Goal: Transaction & Acquisition: Purchase product/service

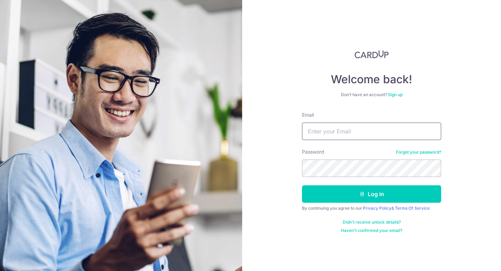
click at [326, 130] on input "Email" at bounding box center [371, 130] width 139 height 17
type input "[EMAIL_ADDRESS][DOMAIN_NAME]"
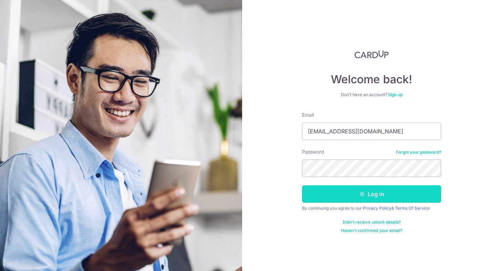
click at [337, 190] on button "Log in" at bounding box center [371, 193] width 139 height 17
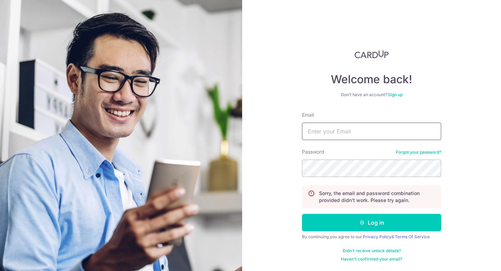
click at [321, 137] on input "Email" at bounding box center [371, 130] width 139 height 17
type input "andy1994228@gmail.com"
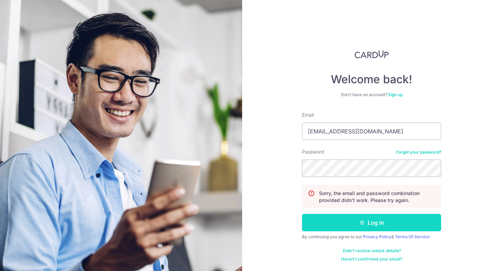
click at [329, 226] on button "Log in" at bounding box center [371, 222] width 139 height 17
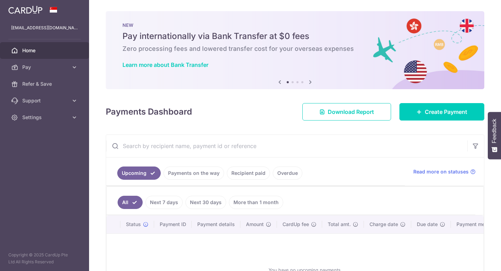
scroll to position [69, 0]
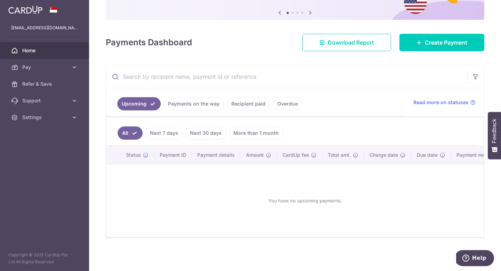
click at [243, 108] on link "Recipient paid" at bounding box center [248, 103] width 43 height 13
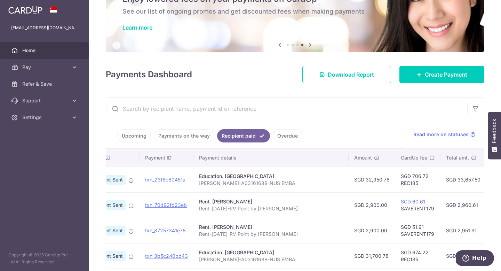
scroll to position [105, 0]
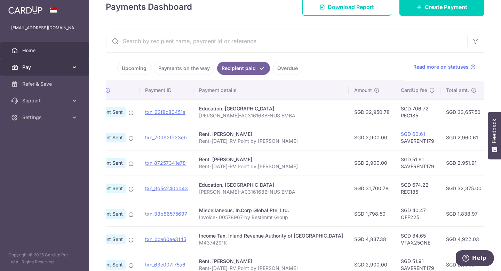
click at [58, 72] on link "Pay" at bounding box center [44, 67] width 89 height 17
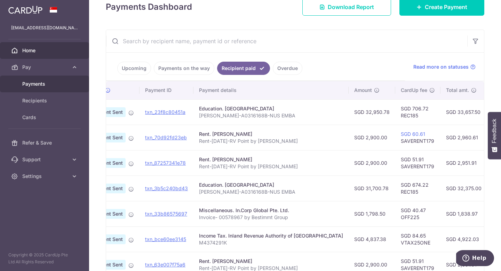
click at [40, 86] on span "Payments" at bounding box center [45, 83] width 46 height 7
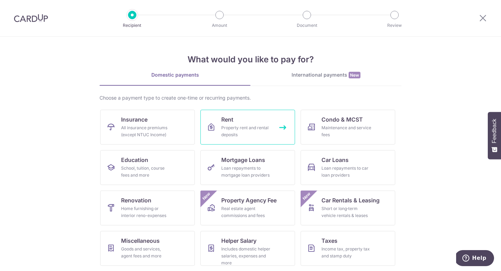
click at [234, 129] on div "Property rent and rental deposits" at bounding box center [246, 131] width 50 height 14
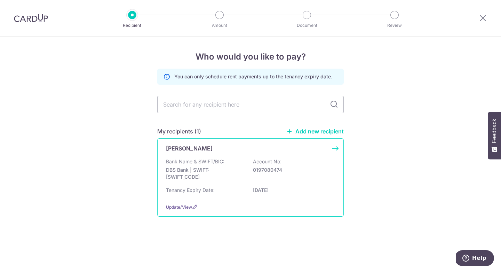
click at [217, 168] on p "DBS Bank | SWIFT: [SWIFT_CODE]" at bounding box center [205, 173] width 78 height 14
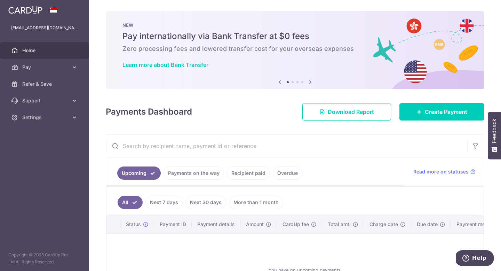
click at [242, 168] on link "Recipient paid" at bounding box center [248, 172] width 43 height 13
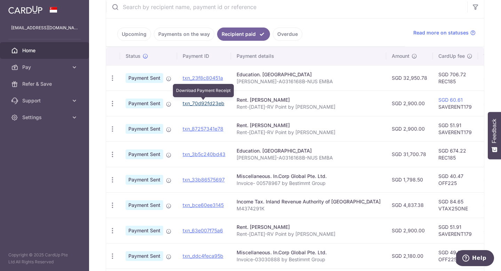
click at [203, 103] on link "txn_70d92fd23eb" at bounding box center [204, 103] width 42 height 6
click at [197, 100] on td "txn_70d92fd23eb" at bounding box center [204, 102] width 54 height 25
click at [198, 103] on link "txn_70d92fd23eb" at bounding box center [204, 103] width 42 height 6
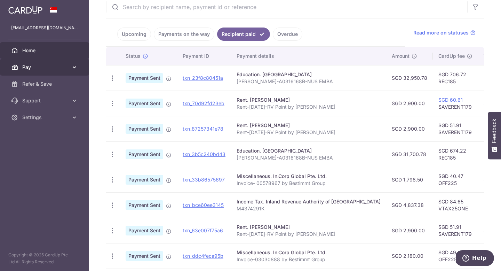
click at [69, 71] on link "Pay" at bounding box center [44, 67] width 89 height 17
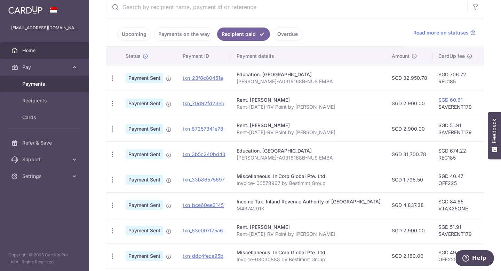
click at [55, 80] on link "Payments" at bounding box center [44, 83] width 89 height 17
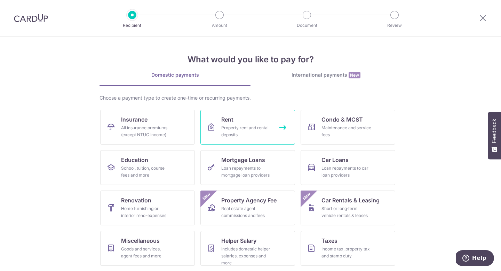
click at [247, 123] on link "Rent Property rent and rental deposits" at bounding box center [247, 127] width 95 height 35
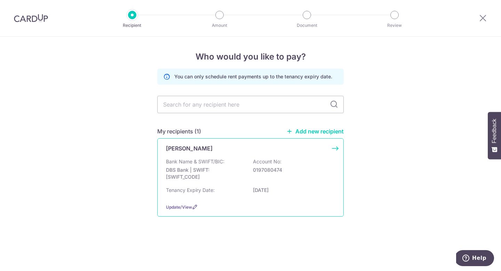
click at [248, 170] on div "Bank Name & SWIFT/BIC: DBS Bank | SWIFT: DBSSSGSGXXX Account No: 0197080474" at bounding box center [250, 171] width 169 height 26
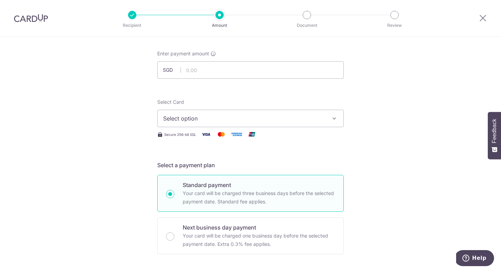
scroll to position [2, 0]
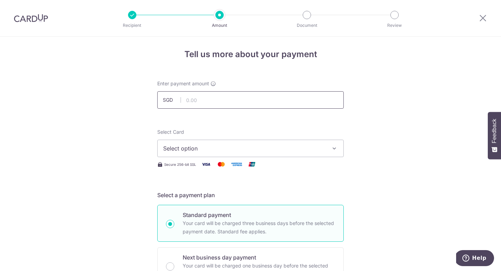
click at [216, 98] on input "text" at bounding box center [250, 99] width 186 height 17
type input "2,900.00"
click at [228, 130] on div "Select Card Select option Add credit card Your Cards **** 3694" at bounding box center [250, 142] width 186 height 29
click at [225, 144] on span "Select option" at bounding box center [244, 148] width 162 height 8
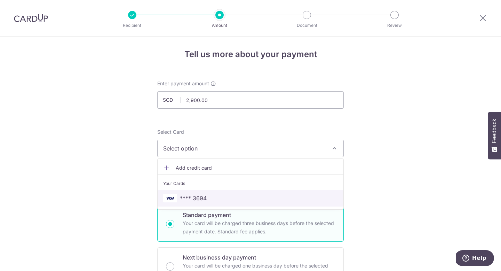
click at [217, 199] on span "**** 3694" at bounding box center [250, 198] width 175 height 8
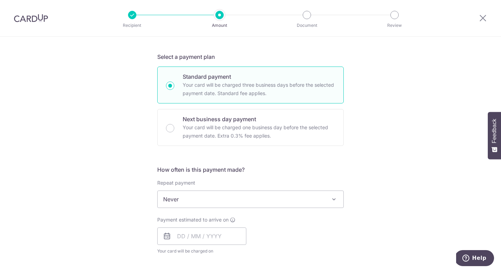
scroll to position [167, 0]
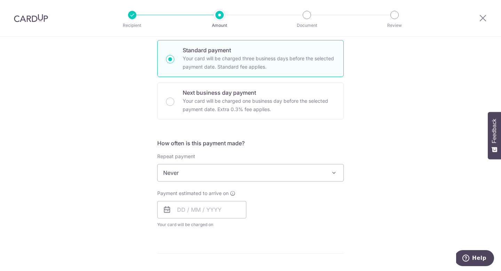
click at [225, 182] on div "How often is this payment made? Repeat payment Never Every week Every month Eve…" at bounding box center [250, 186] width 186 height 95
click at [215, 213] on input "text" at bounding box center [201, 209] width 89 height 17
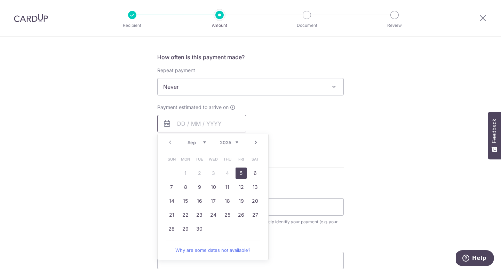
scroll to position [285, 0]
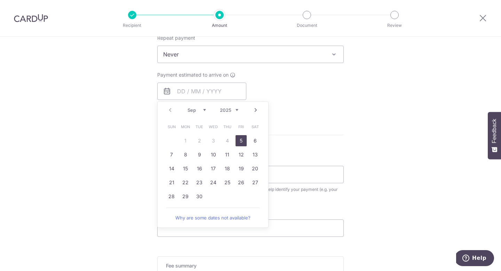
click at [243, 139] on link "5" at bounding box center [240, 140] width 11 height 11
type input "[DATE]"
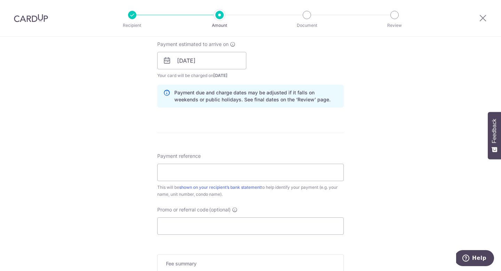
scroll to position [338, 0]
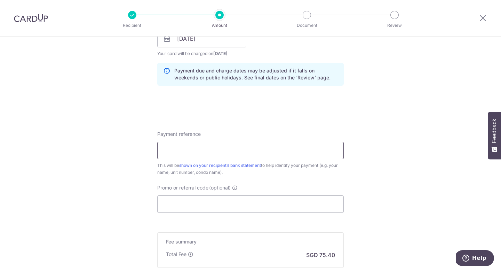
click at [277, 147] on input "Payment reference" at bounding box center [250, 150] width 186 height 17
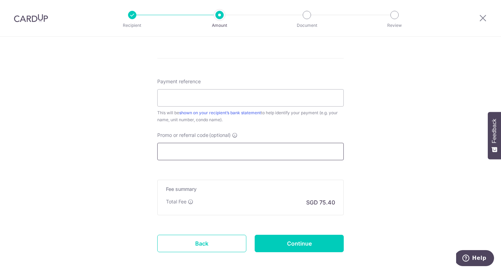
click at [263, 159] on input "Promo or referral code (optional)" at bounding box center [250, 151] width 186 height 17
paste input "SAVERENT179"
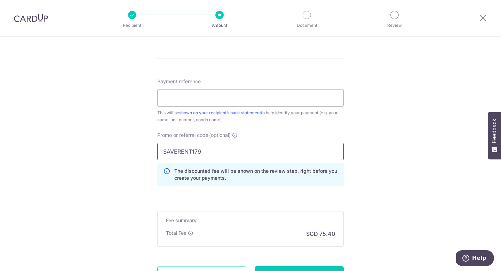
type input "SAVERENT179"
click at [227, 102] on input "Payment reference" at bounding box center [250, 97] width 186 height 17
paste input "Rent-JUL 2025-RV Point by Andy Chou"
click at [186, 96] on input "Rent-JUL 2025-RV Point by Andy Chou" at bounding box center [250, 97] width 186 height 17
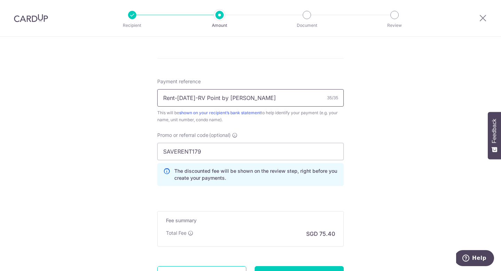
type input "Rent-[DATE]-RV Point by [PERSON_NAME]"
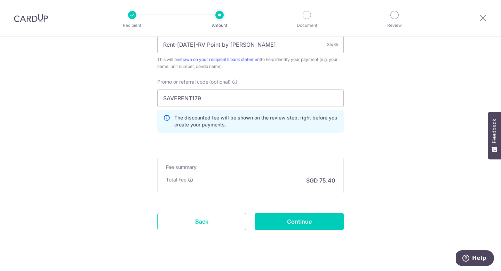
scroll to position [450, 0]
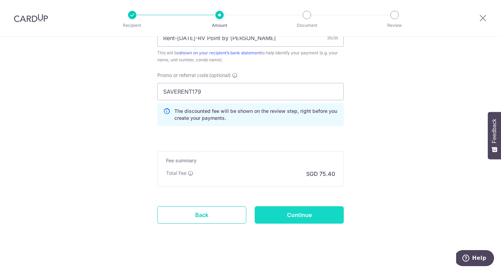
click at [311, 218] on input "Continue" at bounding box center [299, 214] width 89 height 17
type input "Create Schedule"
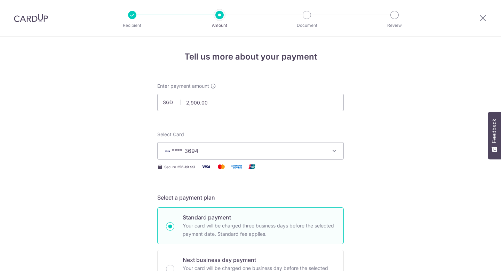
scroll to position [465, 0]
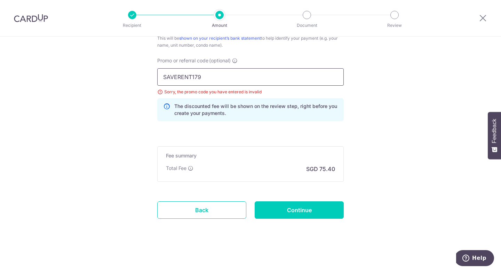
click at [165, 79] on input "SAVERENT179" at bounding box center [250, 76] width 186 height 17
click at [227, 77] on input "SAVERENT179" at bounding box center [250, 76] width 186 height 17
type input "SAVERENT179"
click at [285, 214] on input "Continue" at bounding box center [299, 209] width 89 height 17
type input "Update Schedule"
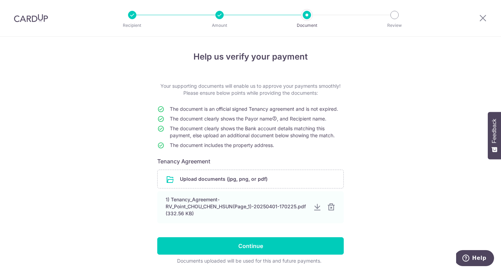
scroll to position [26, 0]
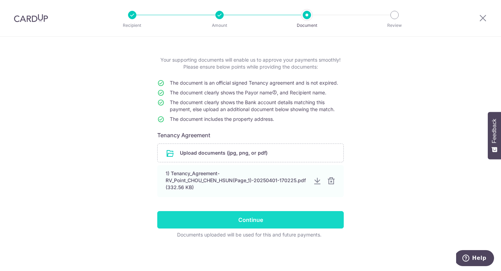
click at [285, 220] on input "Continue" at bounding box center [250, 219] width 186 height 17
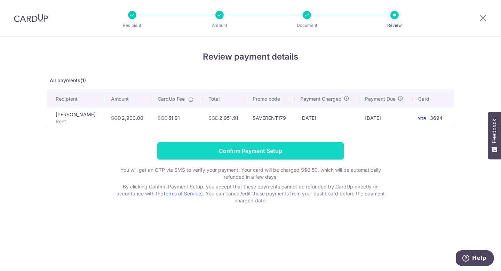
click at [323, 153] on input "Confirm Payment Setup" at bounding box center [250, 150] width 186 height 17
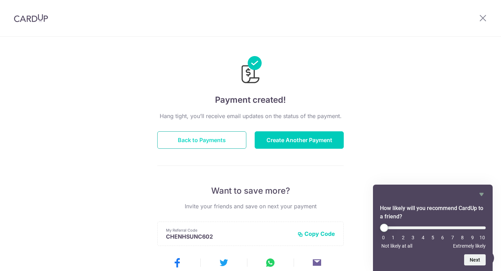
click at [222, 143] on button "Back to Payments" at bounding box center [201, 139] width 89 height 17
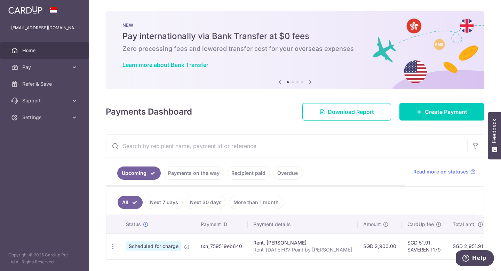
scroll to position [22, 0]
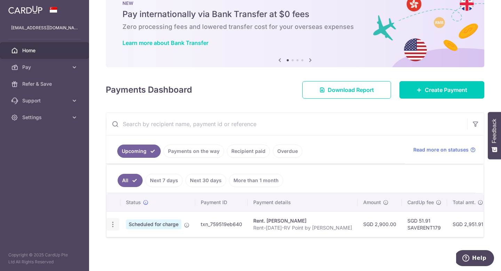
click at [113, 223] on icon "button" at bounding box center [112, 223] width 7 height 7
click at [323, 176] on ul "All Next 7 days Next 30 days More than 1 month" at bounding box center [290, 178] width 369 height 28
click at [109, 223] on div "Update payment Cancel payment" at bounding box center [112, 224] width 13 height 13
click at [114, 226] on icon "button" at bounding box center [112, 223] width 7 height 7
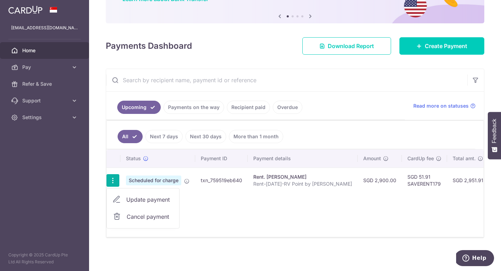
click at [320, 137] on ul "All Next 7 days Next 30 days More than 1 month" at bounding box center [290, 135] width 369 height 28
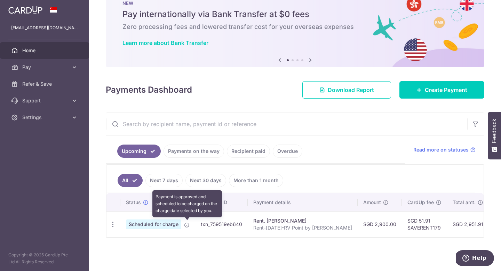
click at [184, 226] on icon at bounding box center [187, 225] width 6 height 6
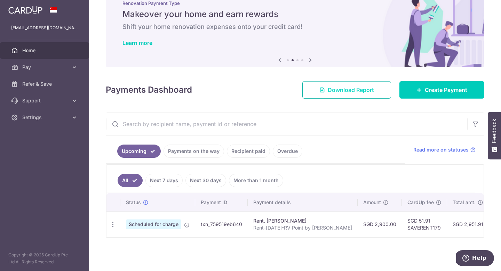
click at [351, 91] on span "Download Report" at bounding box center [351, 90] width 46 height 8
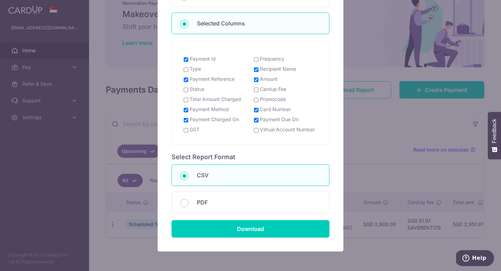
scroll to position [144, 0]
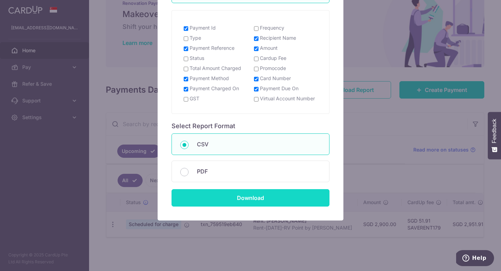
click at [282, 199] on input "Download" at bounding box center [250, 197] width 158 height 17
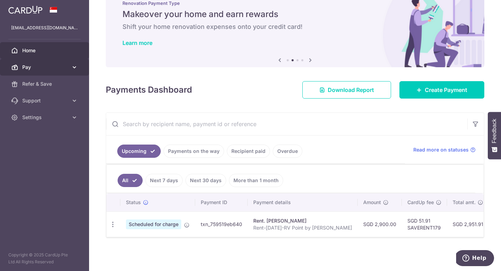
click at [77, 69] on icon at bounding box center [74, 67] width 7 height 7
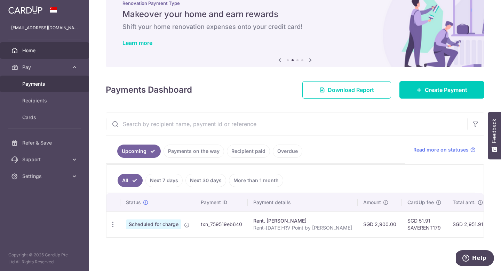
click at [52, 88] on link "Payments" at bounding box center [44, 83] width 89 height 17
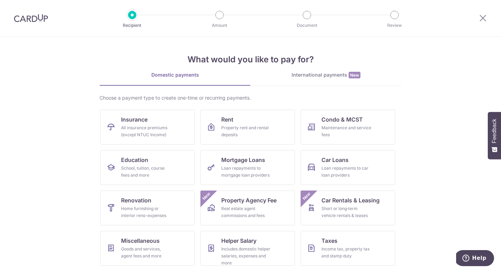
click at [44, 22] on div at bounding box center [31, 18] width 62 height 36
click at [37, 18] on img at bounding box center [31, 18] width 34 height 8
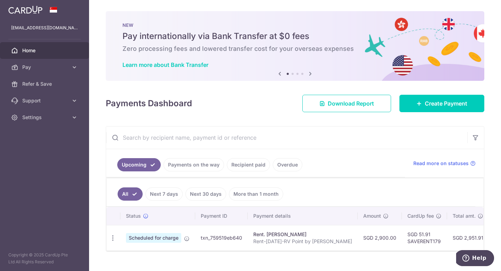
click at [286, 164] on link "Overdue" at bounding box center [288, 164] width 30 height 13
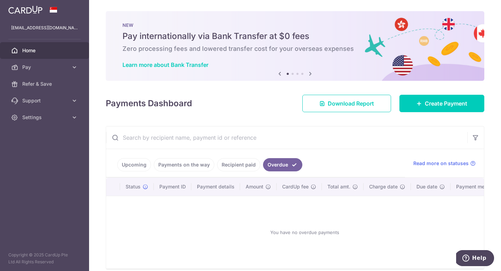
click at [240, 168] on link "Recipient paid" at bounding box center [238, 164] width 43 height 13
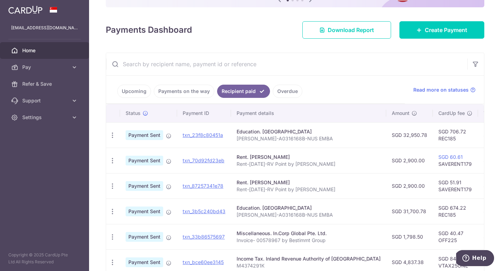
scroll to position [180, 0]
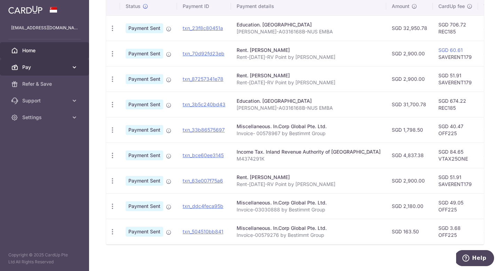
click at [42, 74] on link "Pay" at bounding box center [44, 67] width 89 height 17
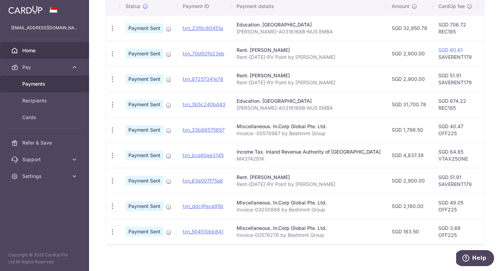
click at [42, 81] on span "Payments" at bounding box center [45, 83] width 46 height 7
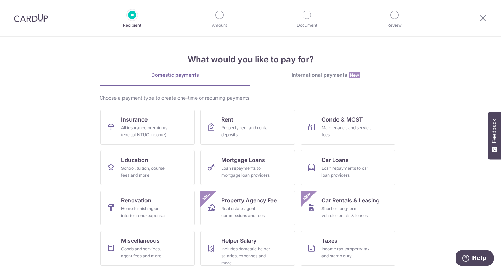
click at [37, 16] on img at bounding box center [31, 18] width 34 height 8
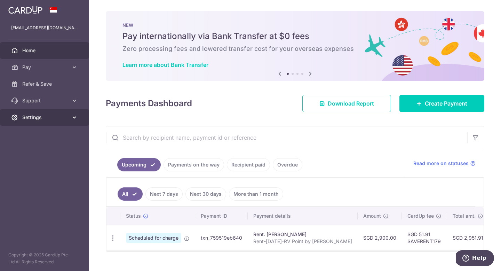
click at [78, 117] on link "Settings" at bounding box center [44, 117] width 89 height 17
click at [38, 162] on li at bounding box center [44, 162] width 72 height 0
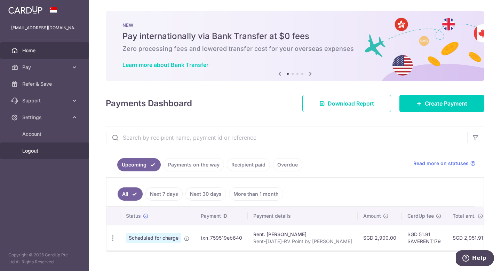
click at [38, 157] on link "Logout" at bounding box center [44, 150] width 89 height 17
